Goal: Share content

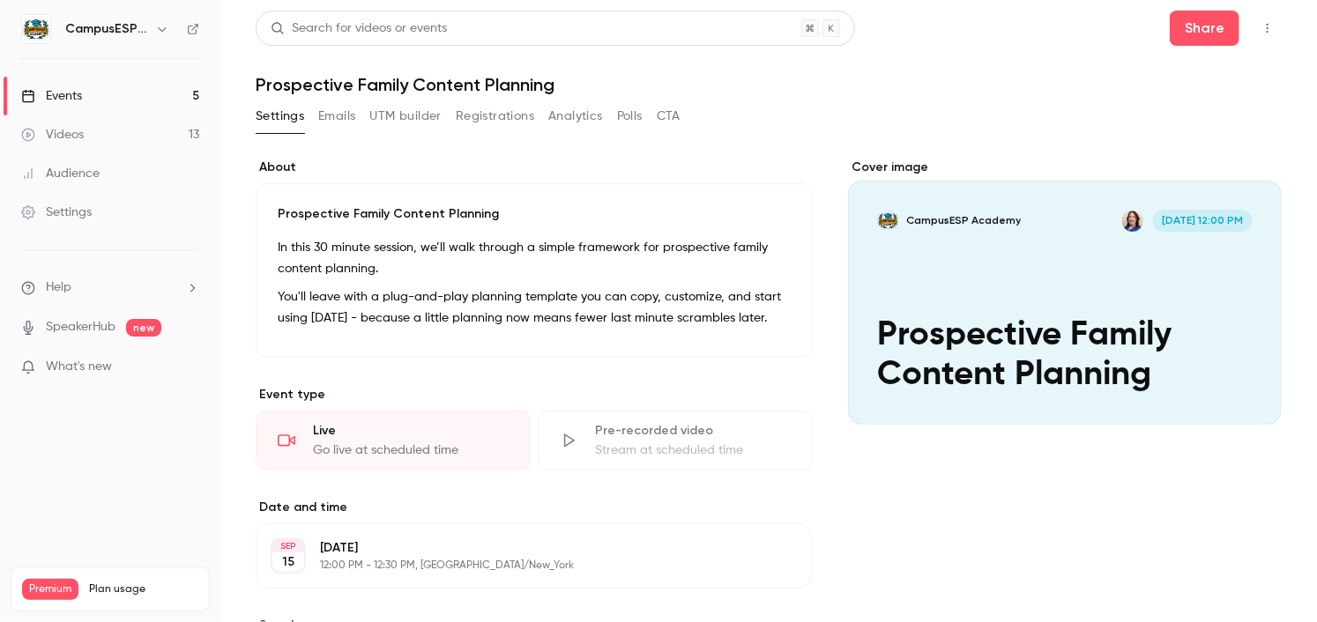
click at [48, 87] on div "Events" at bounding box center [51, 96] width 61 height 18
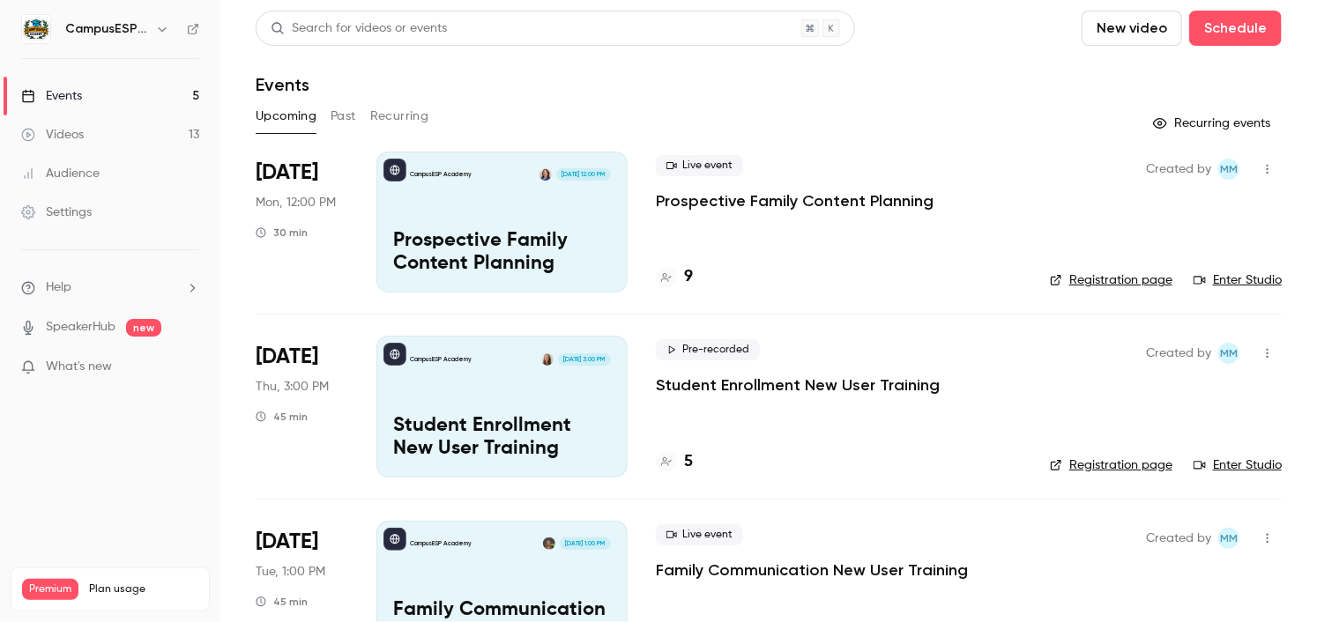
click at [528, 225] on div "CampusESP Academy [DATE] 12:00 PM Prospective Family Content Planning" at bounding box center [501, 222] width 251 height 141
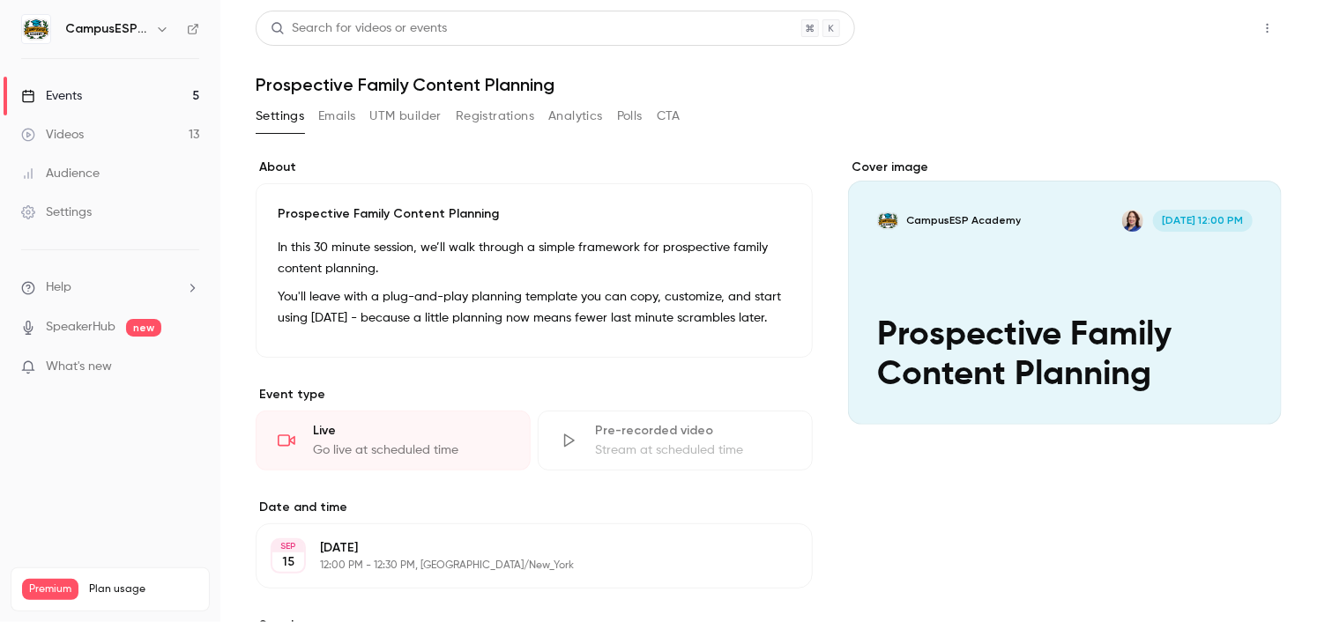
click at [1208, 23] on button "Share" at bounding box center [1205, 28] width 70 height 35
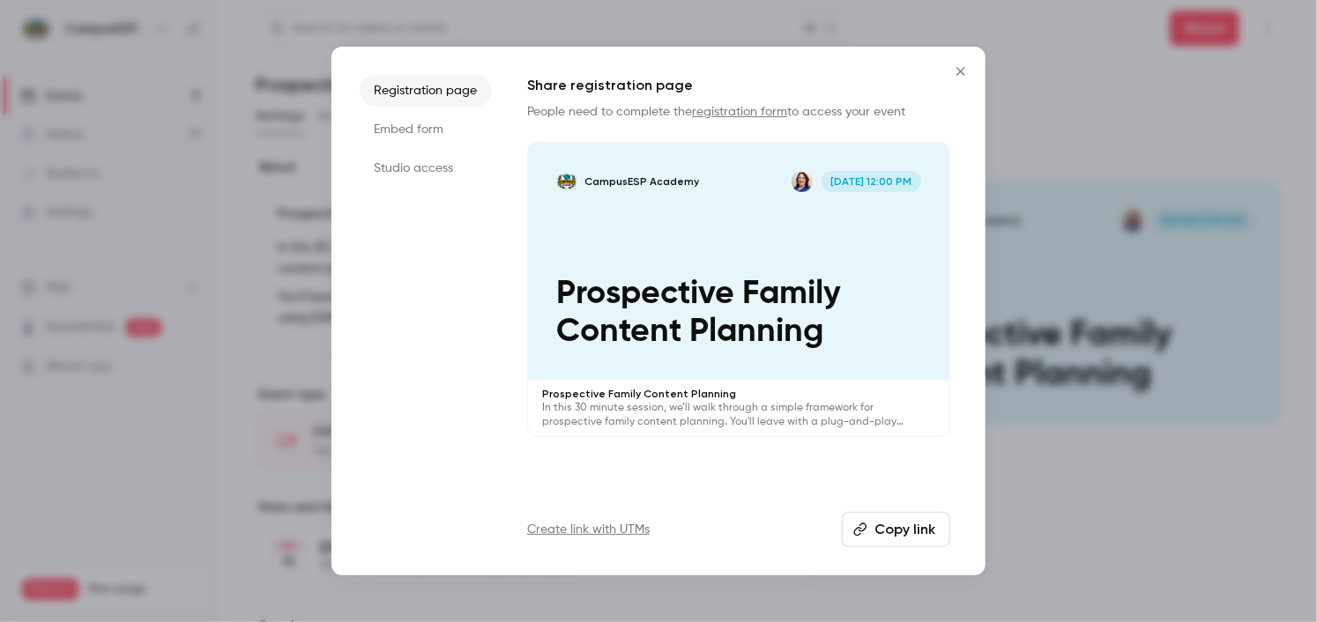
click at [896, 529] on button "Copy link" at bounding box center [896, 529] width 108 height 35
click at [964, 70] on icon "Close" at bounding box center [960, 71] width 21 height 14
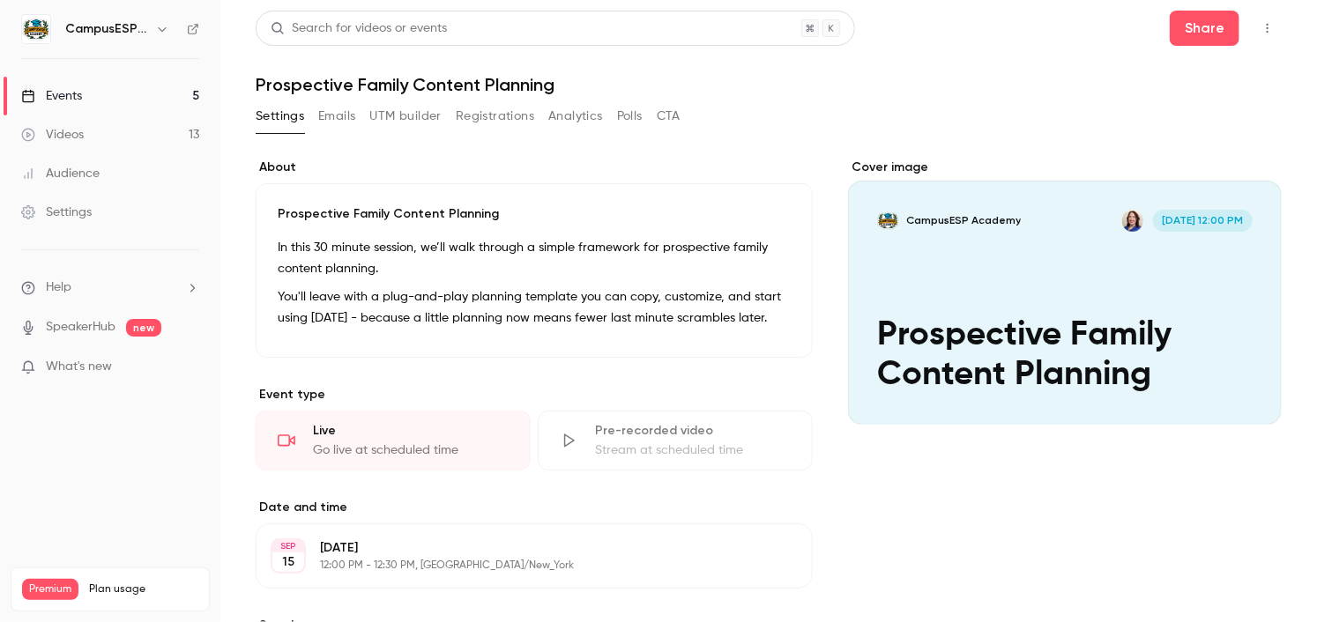
click at [561, 292] on p "You'll leave with a plug-and-play planning template you can copy, customize, an…" at bounding box center [534, 307] width 513 height 42
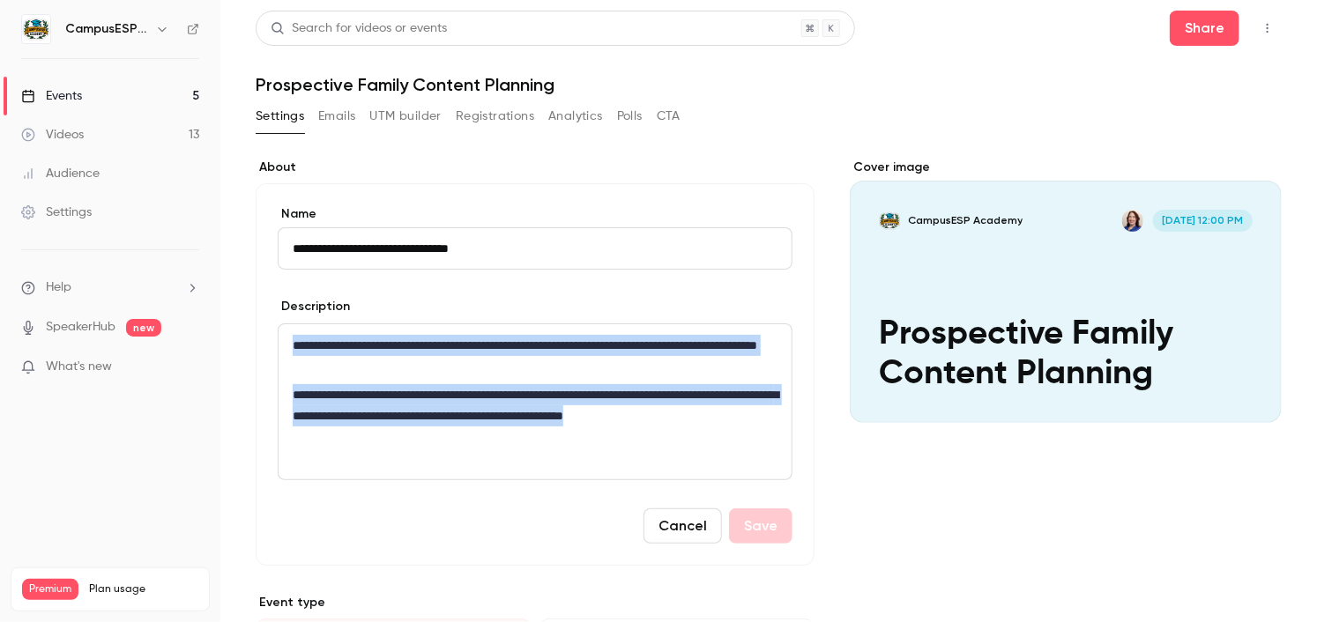
drag, startPoint x: 291, startPoint y: 342, endPoint x: 369, endPoint y: 529, distance: 202.7
click at [369, 529] on form "**********" at bounding box center [535, 374] width 515 height 338
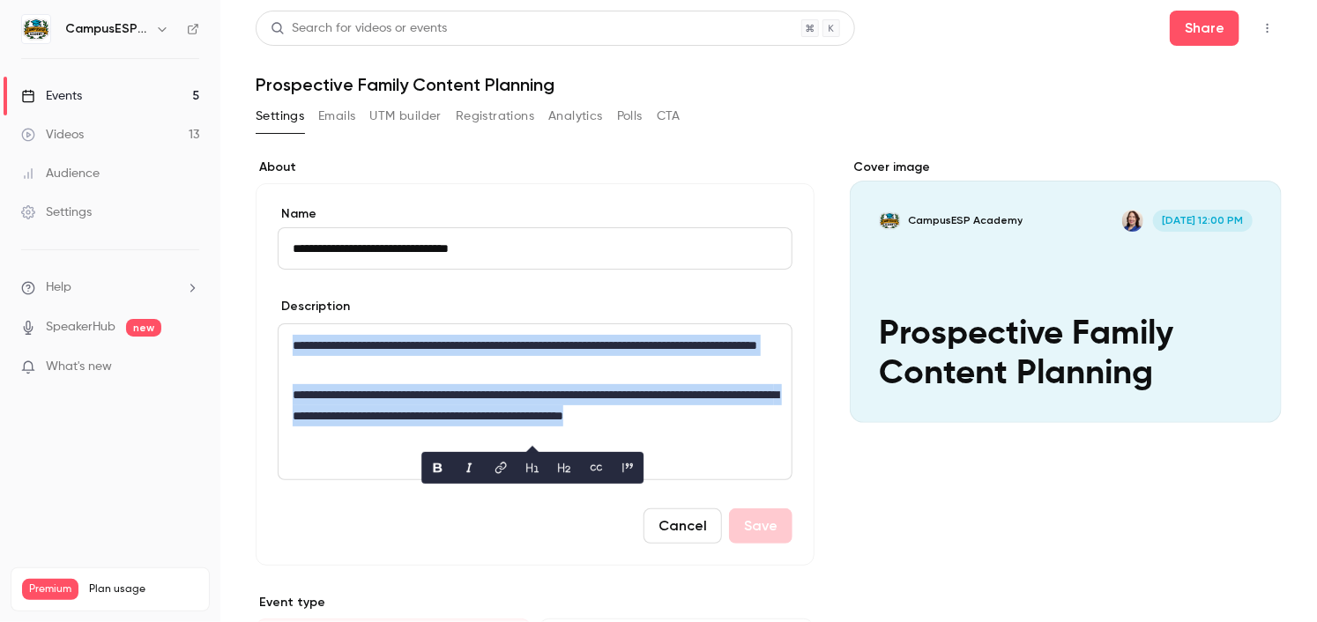
copy div "**********"
click at [84, 100] on link "Events 5" at bounding box center [110, 96] width 220 height 39
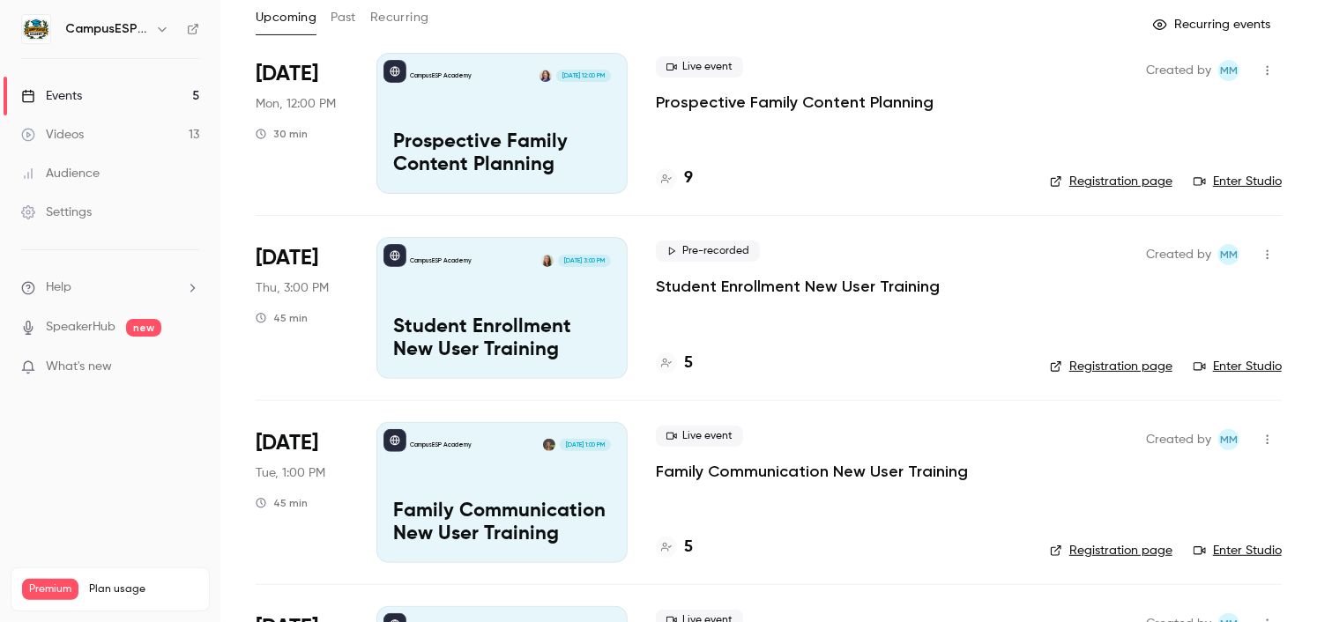
scroll to position [118, 0]
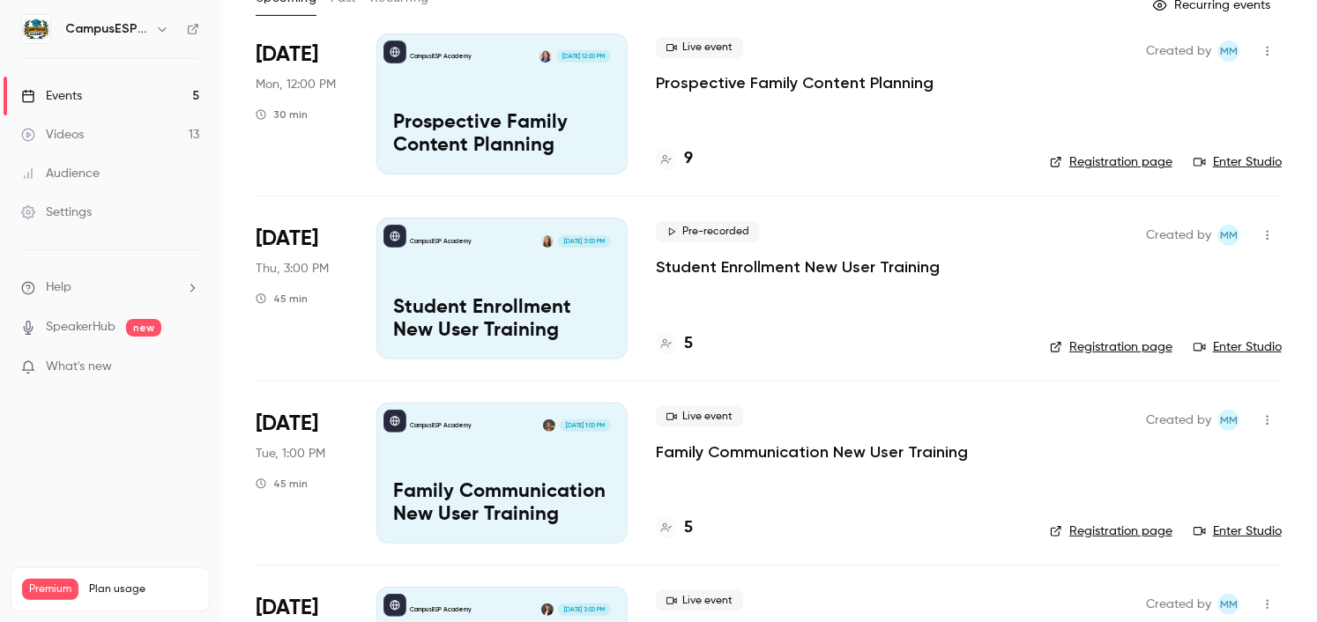
click at [542, 318] on p "Student Enrollment New User Training" at bounding box center [502, 320] width 218 height 46
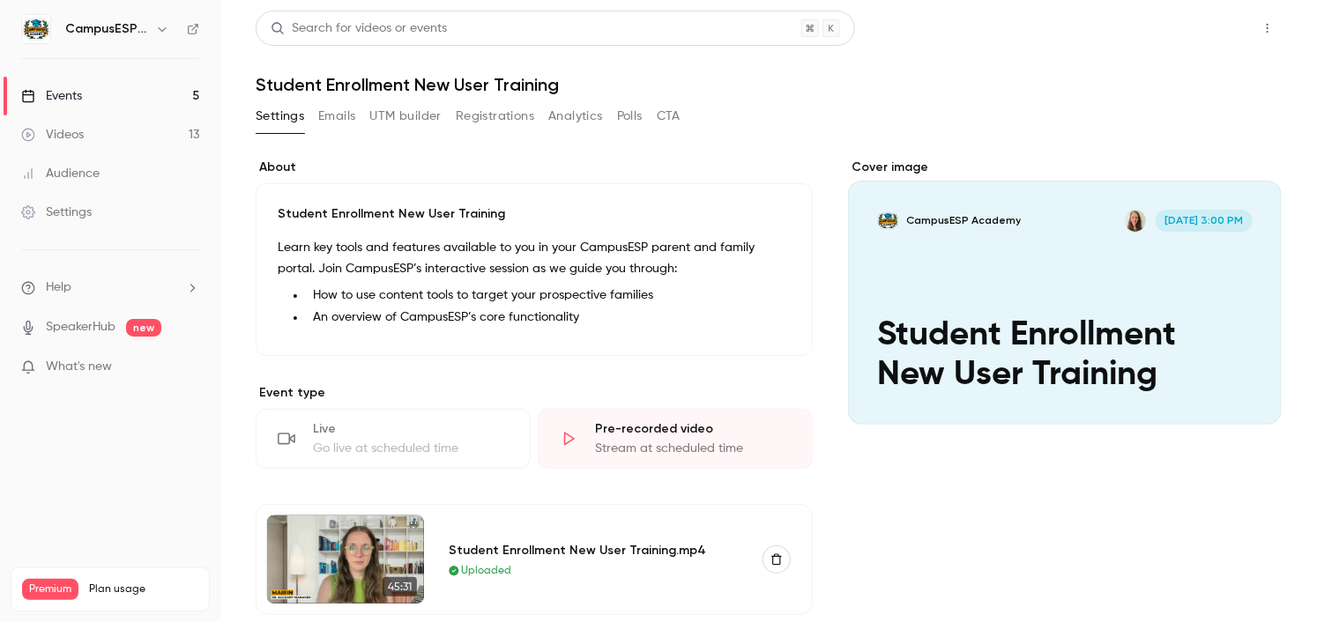
click at [1207, 27] on button "Share" at bounding box center [1205, 28] width 70 height 35
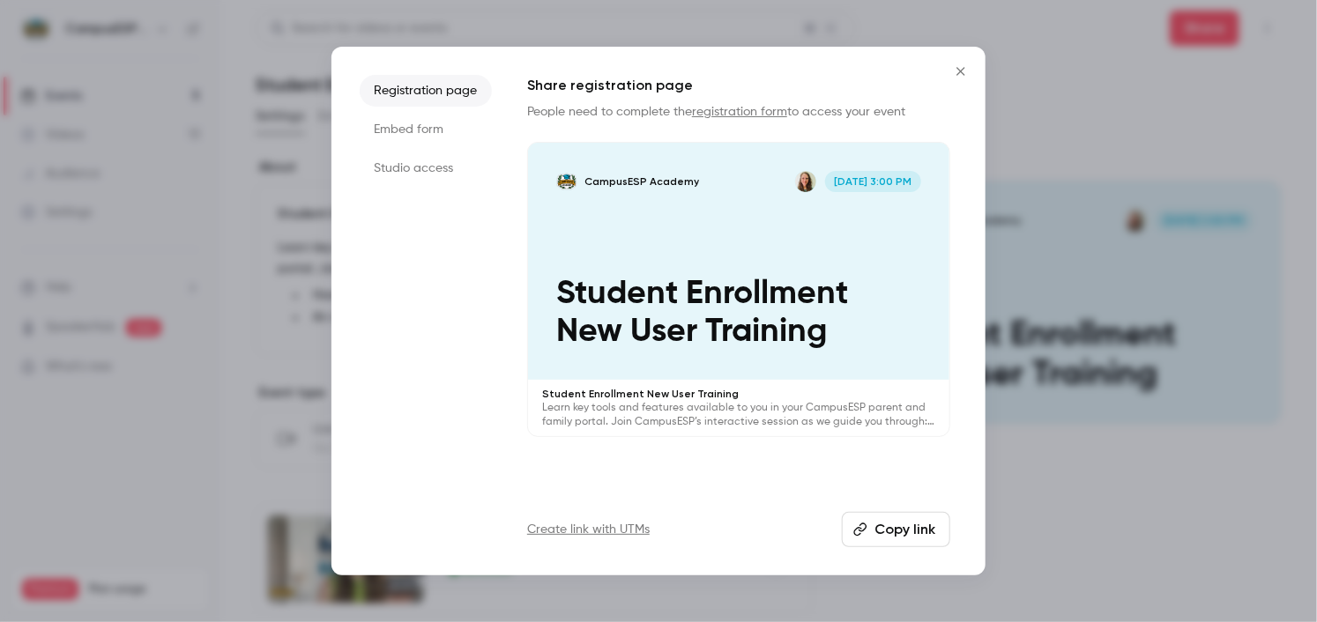
click at [898, 531] on button "Copy link" at bounding box center [896, 529] width 108 height 35
click at [958, 65] on icon "Close" at bounding box center [960, 71] width 21 height 14
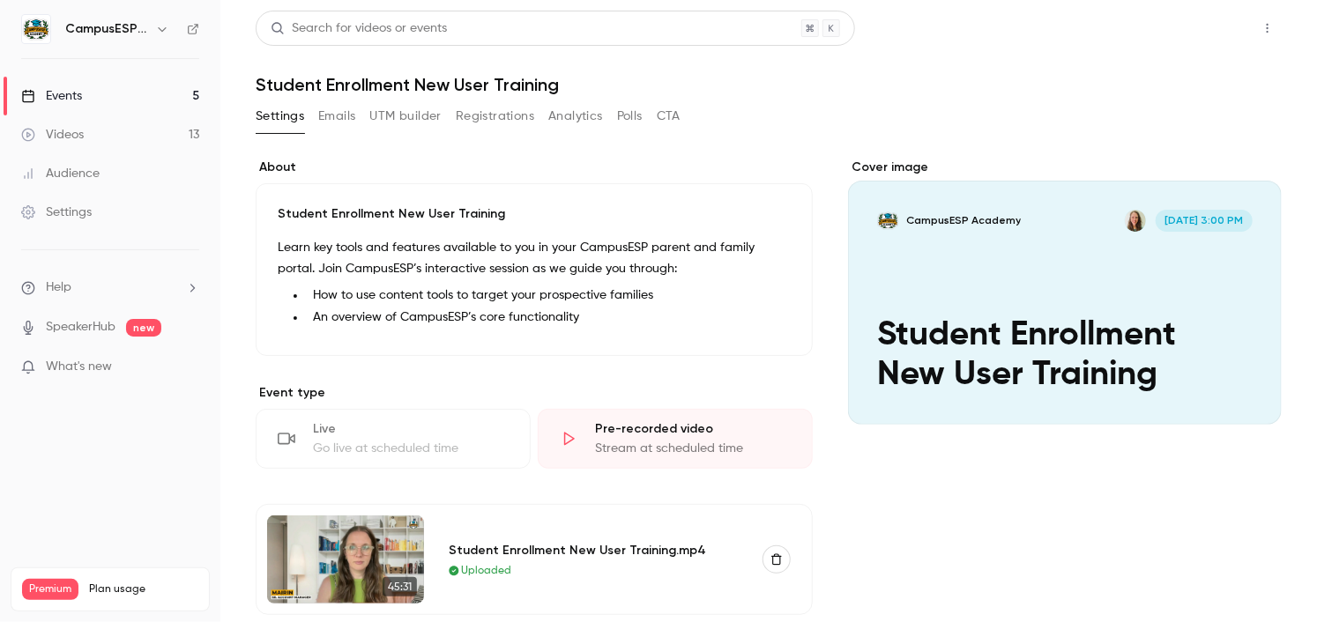
click at [1201, 29] on button "Share" at bounding box center [1205, 28] width 70 height 35
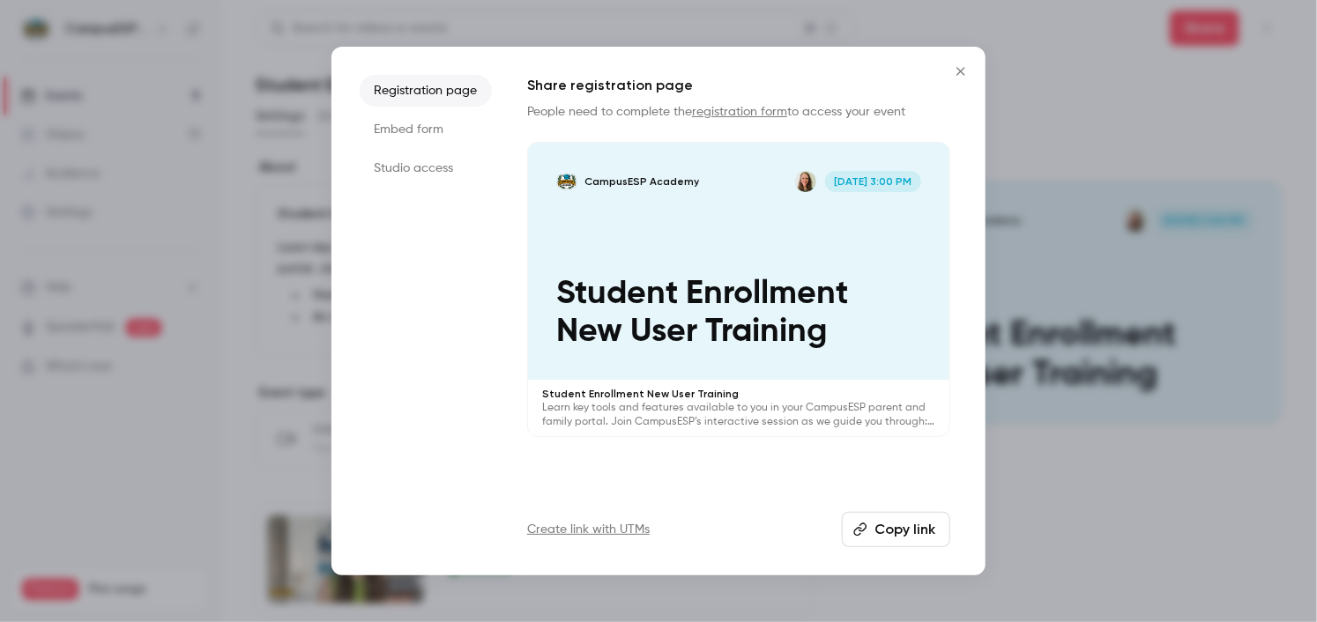
click at [901, 536] on button "Copy link" at bounding box center [896, 529] width 108 height 35
click at [963, 71] on icon "Close" at bounding box center [960, 71] width 21 height 14
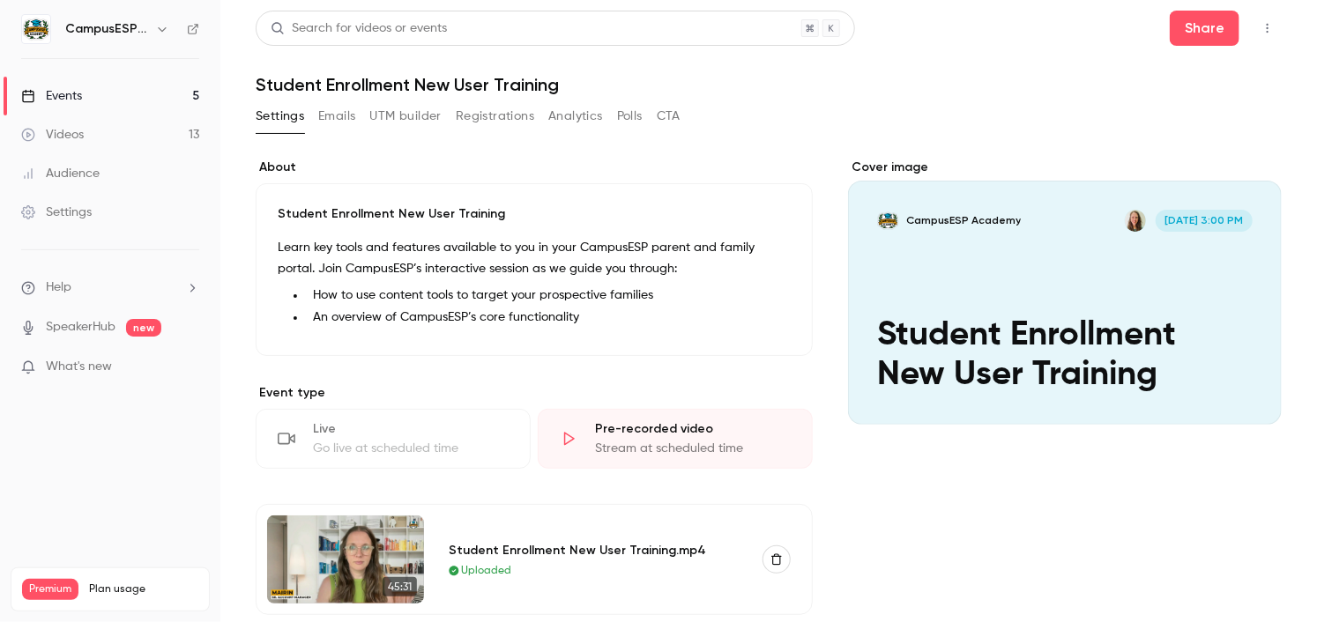
click at [100, 94] on link "Events 5" at bounding box center [110, 96] width 220 height 39
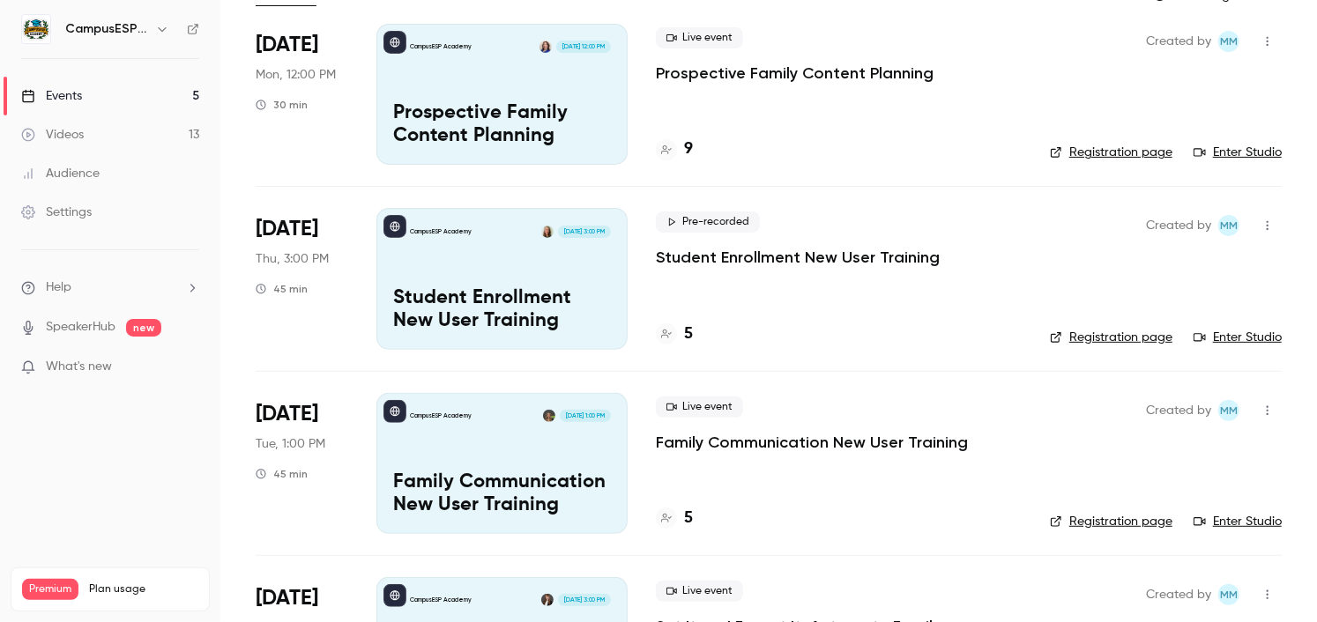
scroll to position [170, 0]
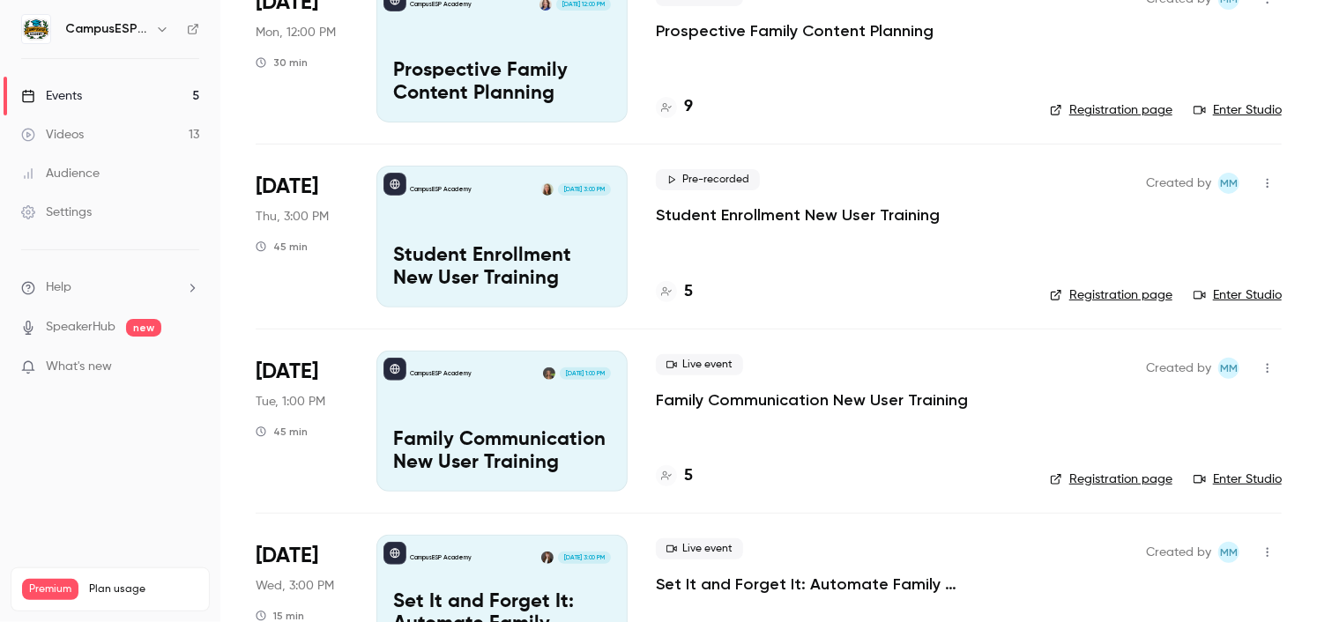
click at [467, 399] on div "CampusESP Academy [DATE] 1:00 PM Family Communication New User Training" at bounding box center [501, 421] width 251 height 141
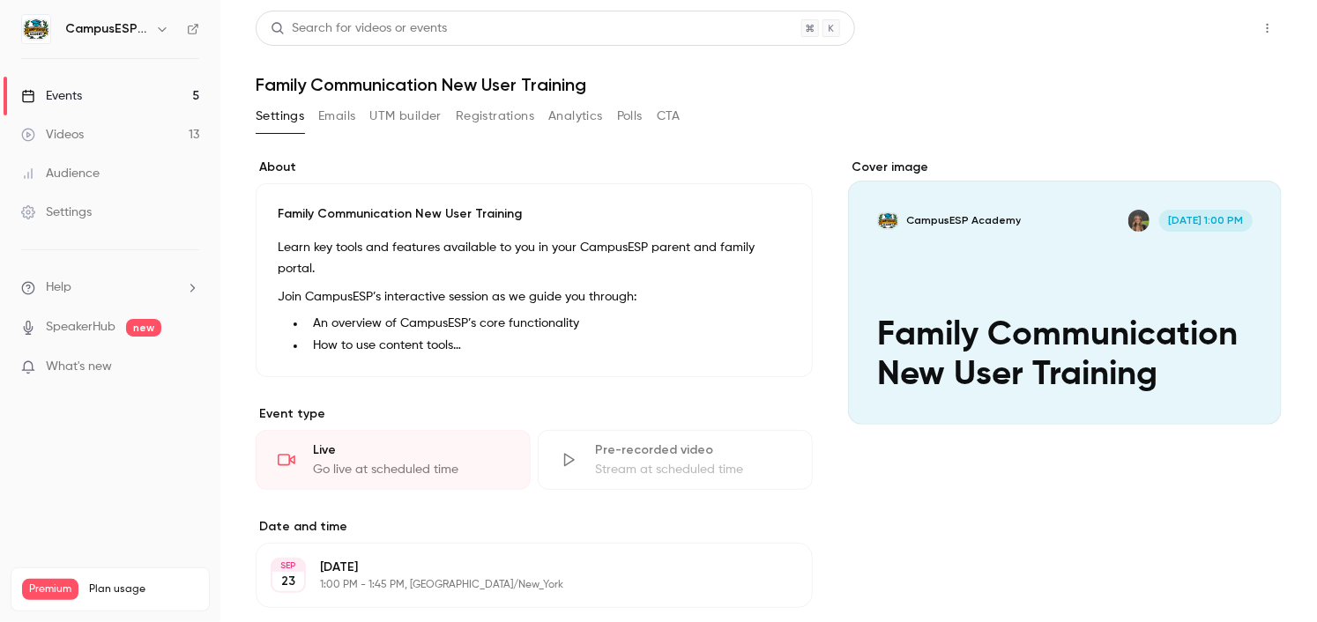
click at [1215, 28] on button "Share" at bounding box center [1205, 28] width 70 height 35
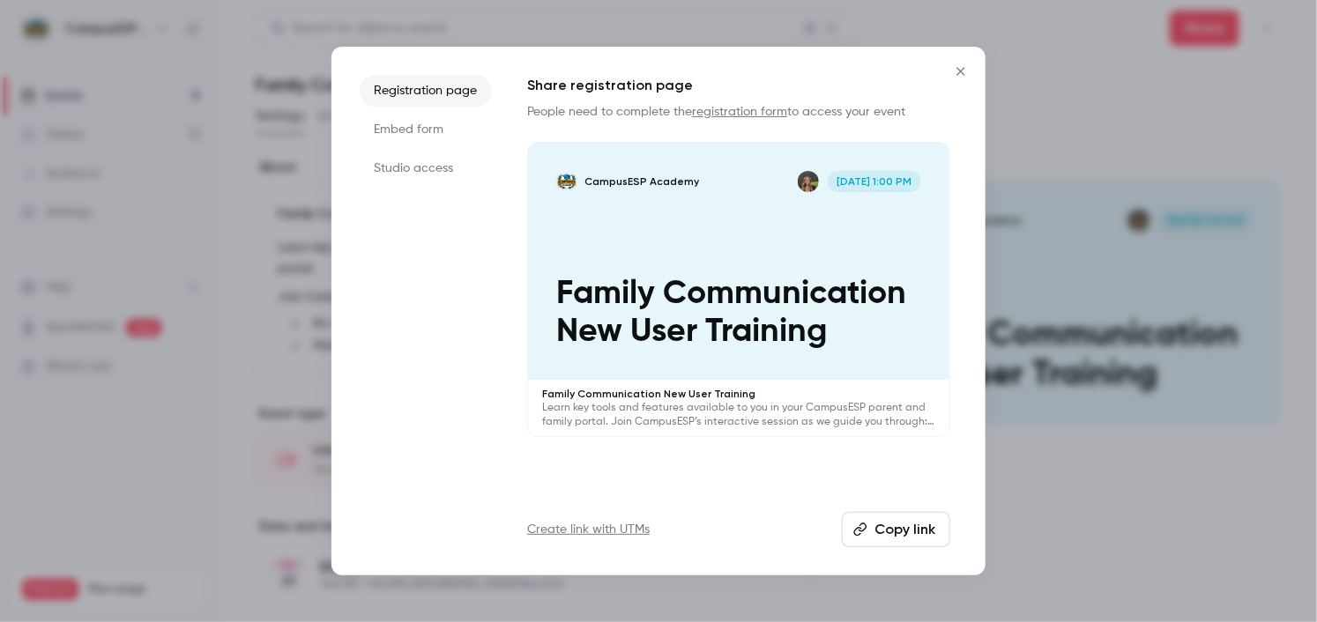
click at [897, 523] on button "Copy link" at bounding box center [896, 529] width 108 height 35
click at [966, 69] on icon "Close" at bounding box center [960, 71] width 21 height 14
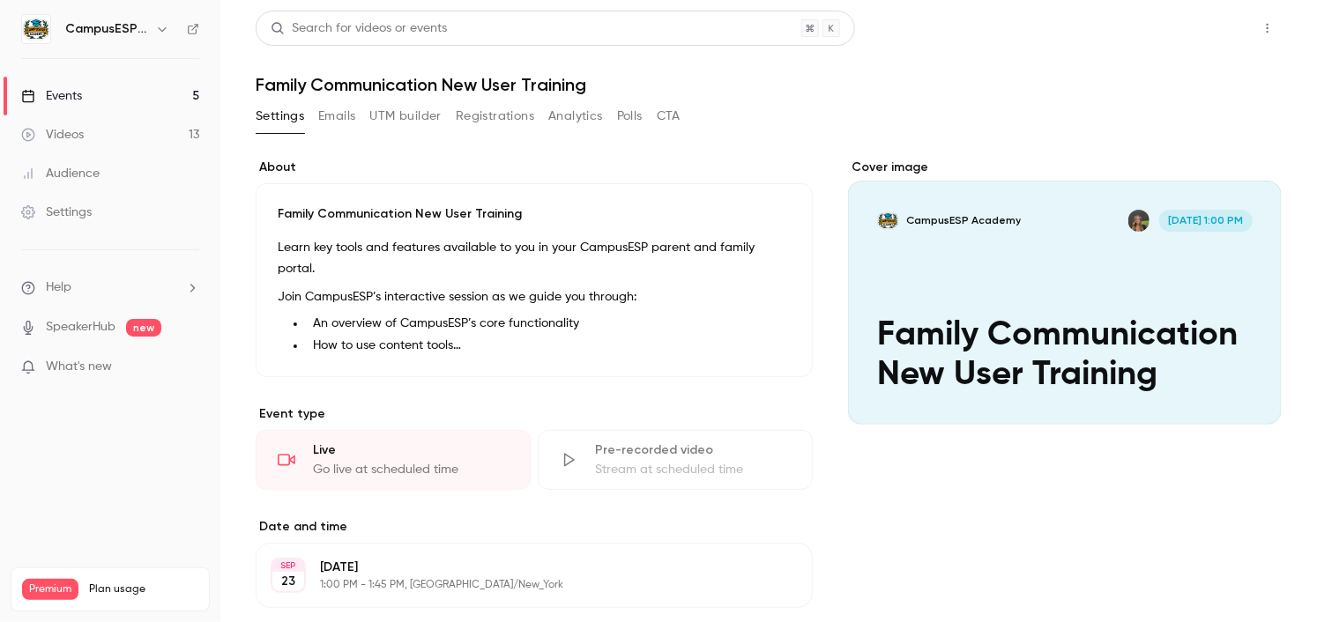
click at [1222, 31] on button "Share" at bounding box center [1205, 28] width 70 height 35
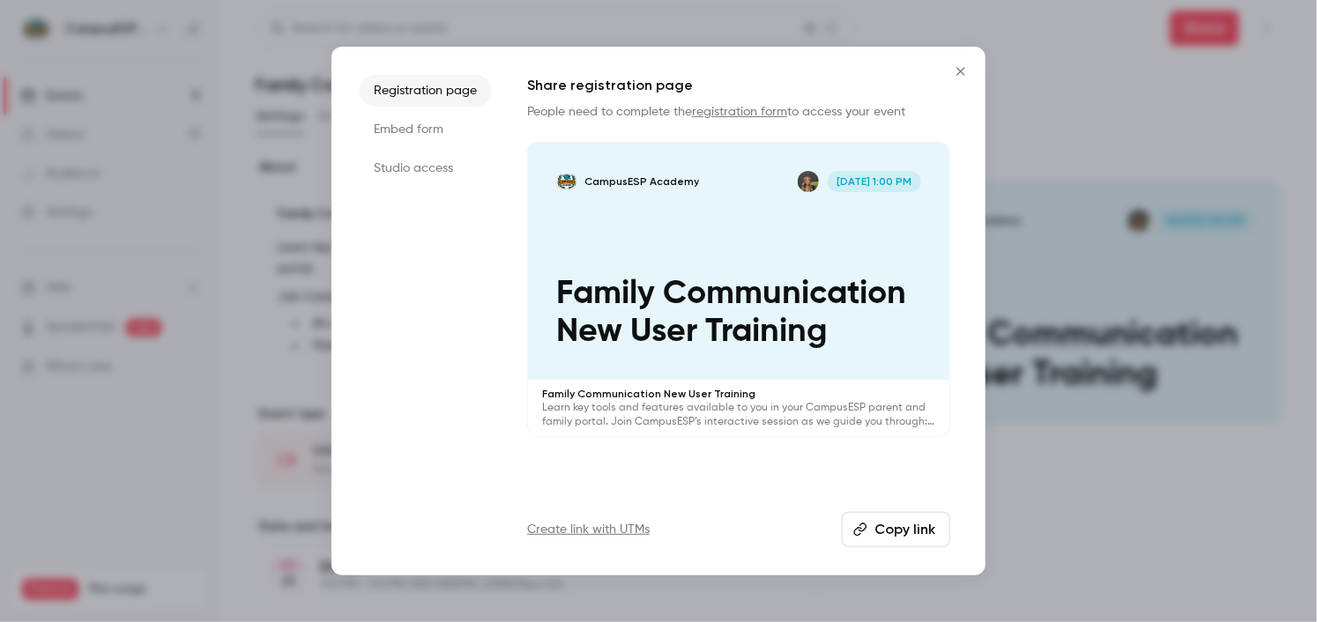
click at [879, 528] on button "Copy link" at bounding box center [896, 529] width 108 height 35
click at [959, 76] on icon "Close" at bounding box center [960, 71] width 21 height 14
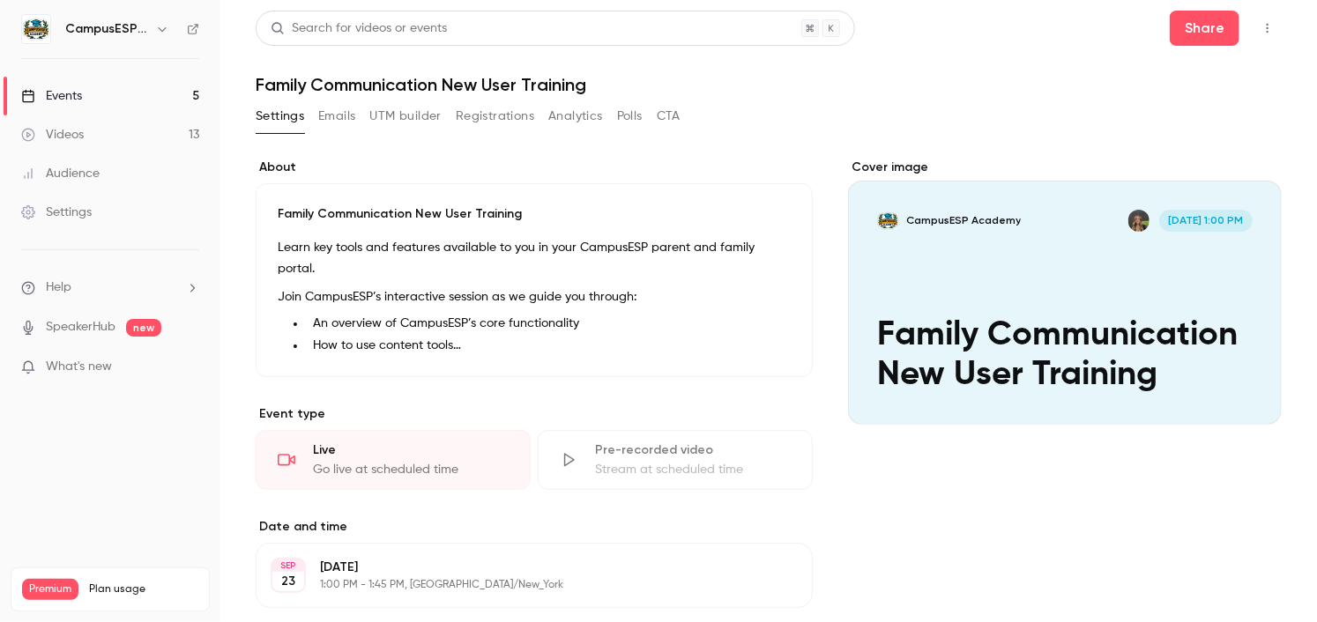
click at [91, 97] on link "Events 5" at bounding box center [110, 96] width 220 height 39
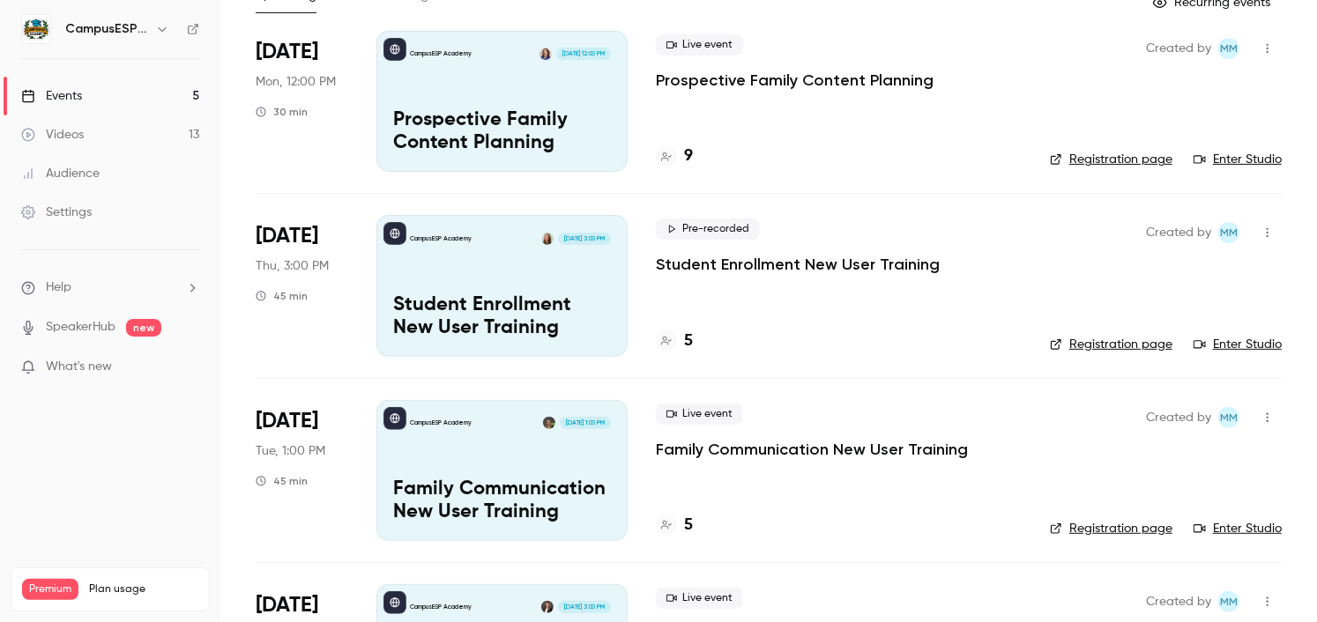
scroll to position [156, 0]
